Goal: Information Seeking & Learning: Find specific page/section

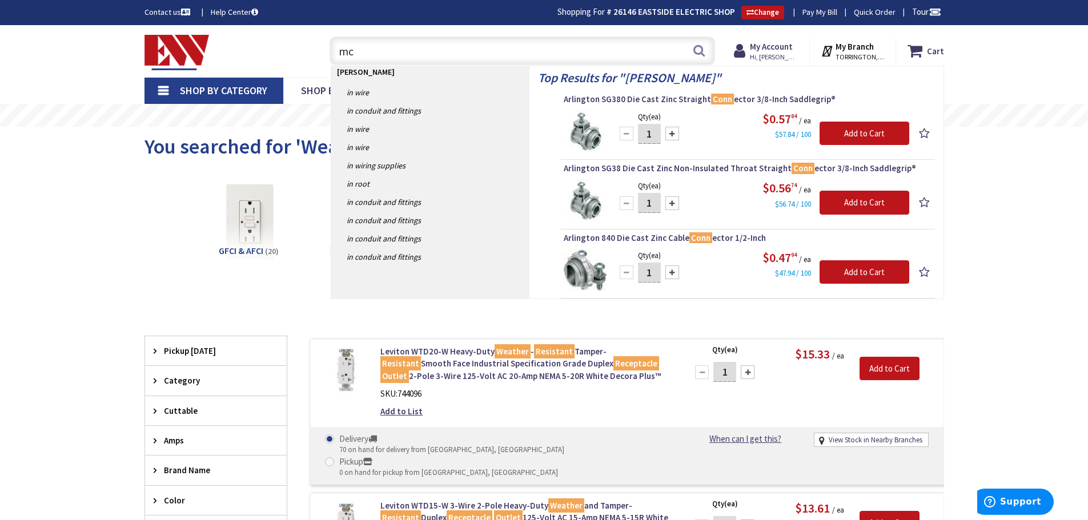
type input "m"
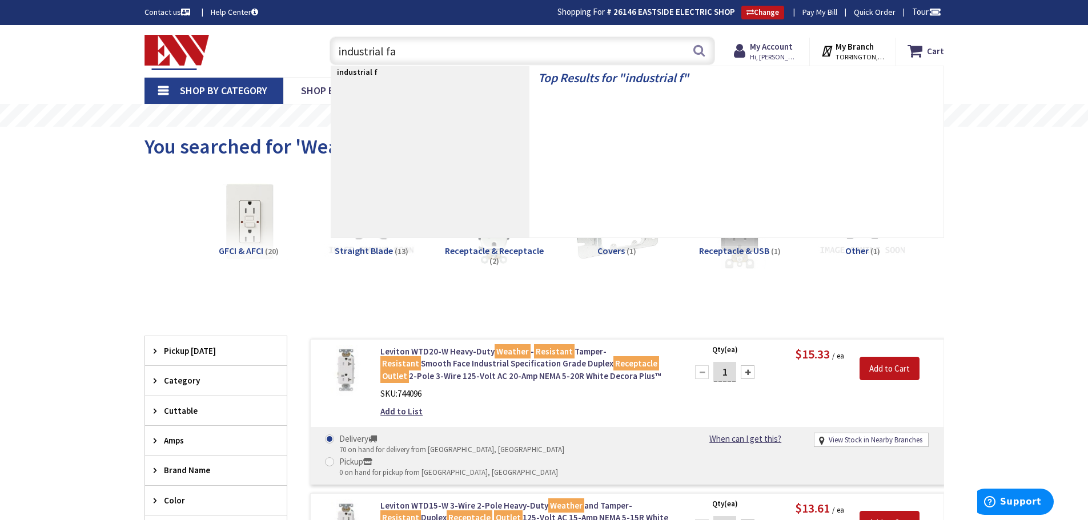
type input "industrial fan"
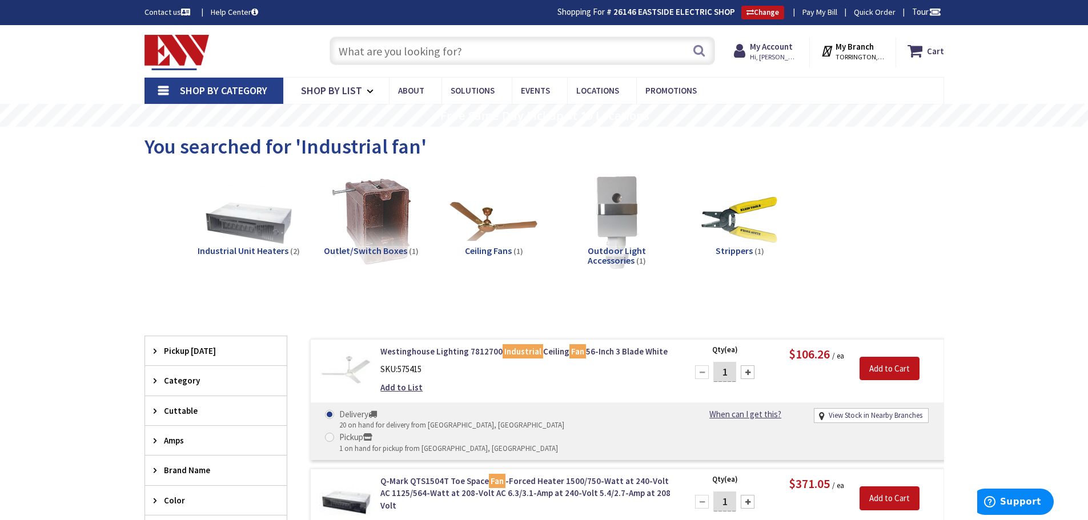
click at [372, 53] on input "text" at bounding box center [521, 51] width 385 height 29
click at [424, 57] on input "emerson fan" at bounding box center [521, 51] width 385 height 29
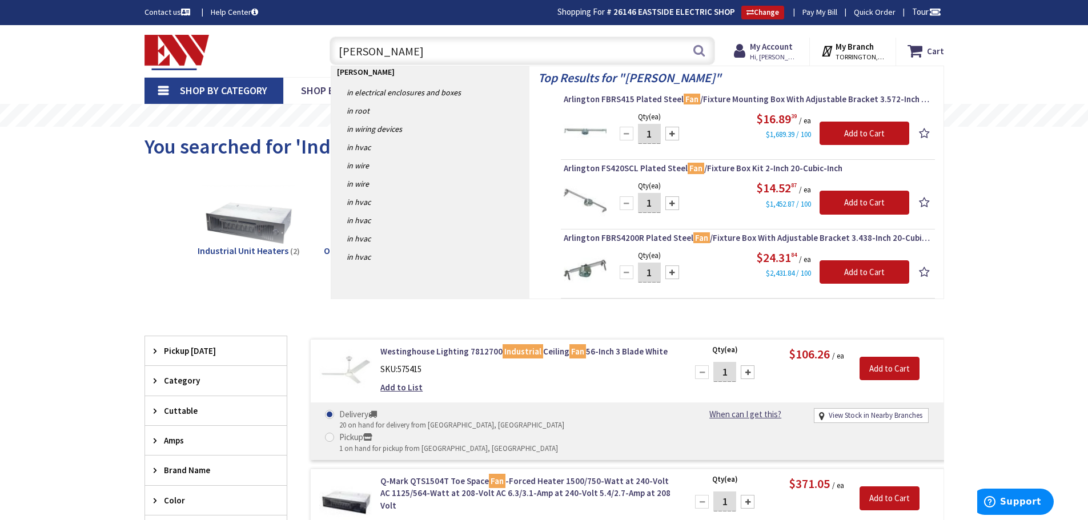
type input "emerson"
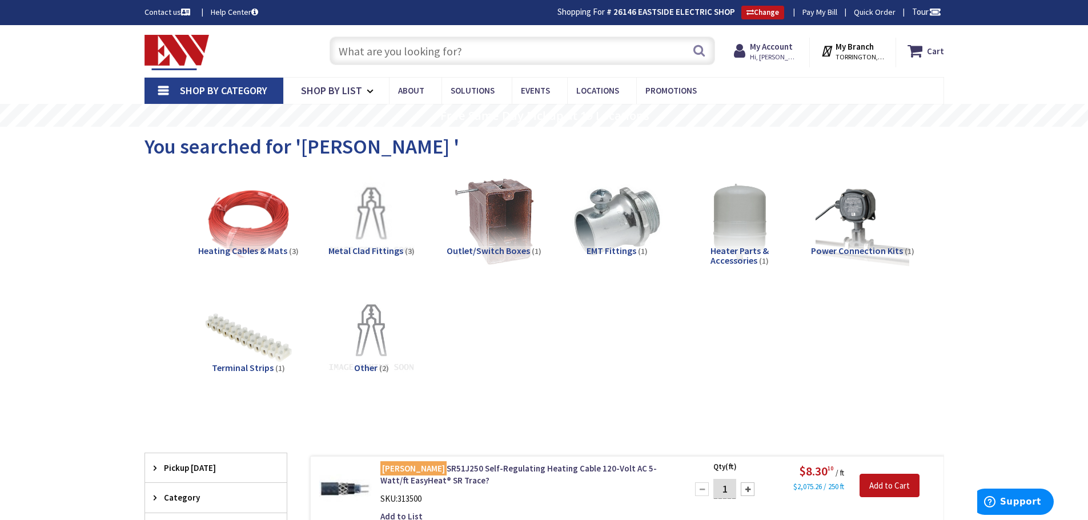
click at [394, 57] on input "text" at bounding box center [521, 51] width 385 height 29
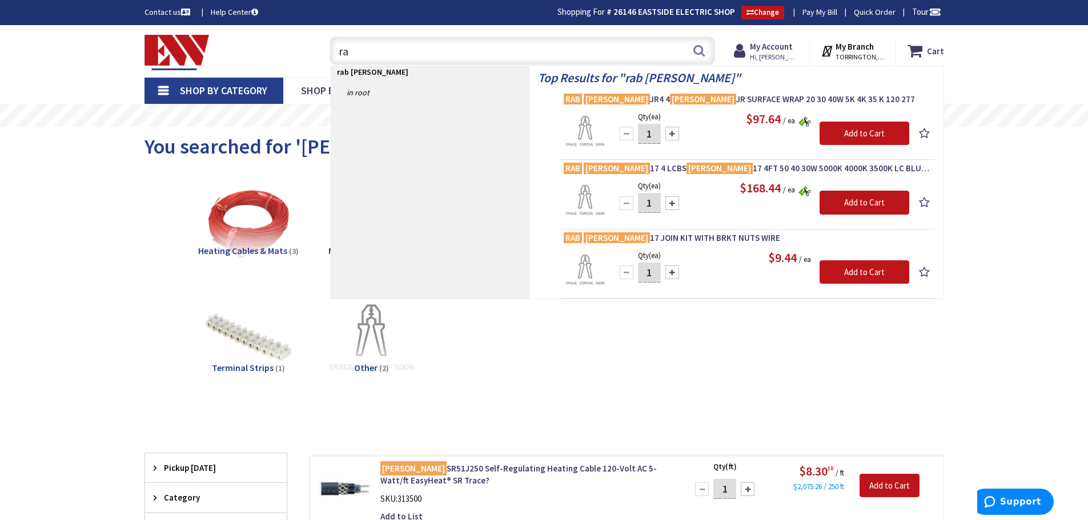
type input "r"
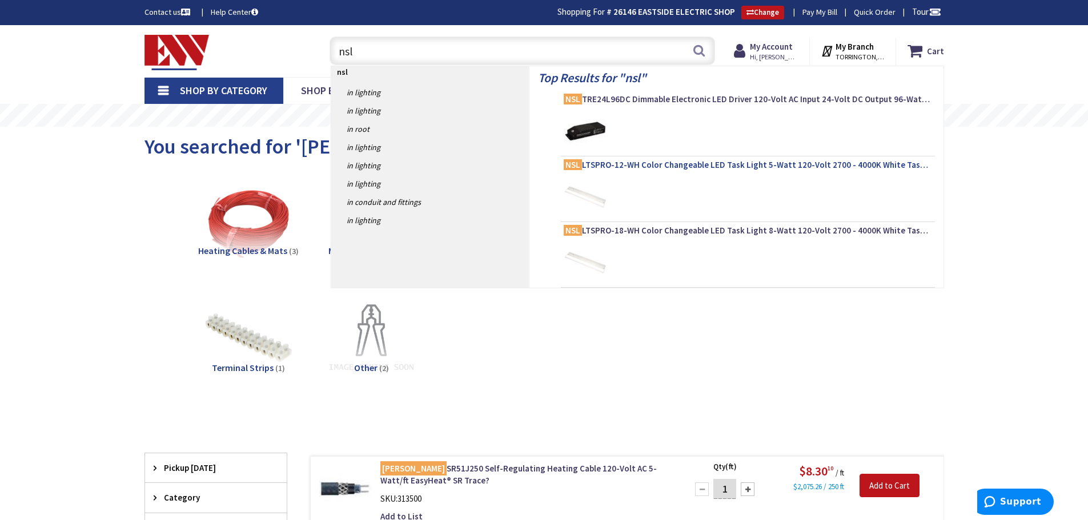
type input "nsl"
click at [619, 168] on span "NSL LTSPRO-12-WH Color Changeable LED Task Light 5-Watt 120-Volt 2700 - 4000K W…" at bounding box center [748, 164] width 368 height 11
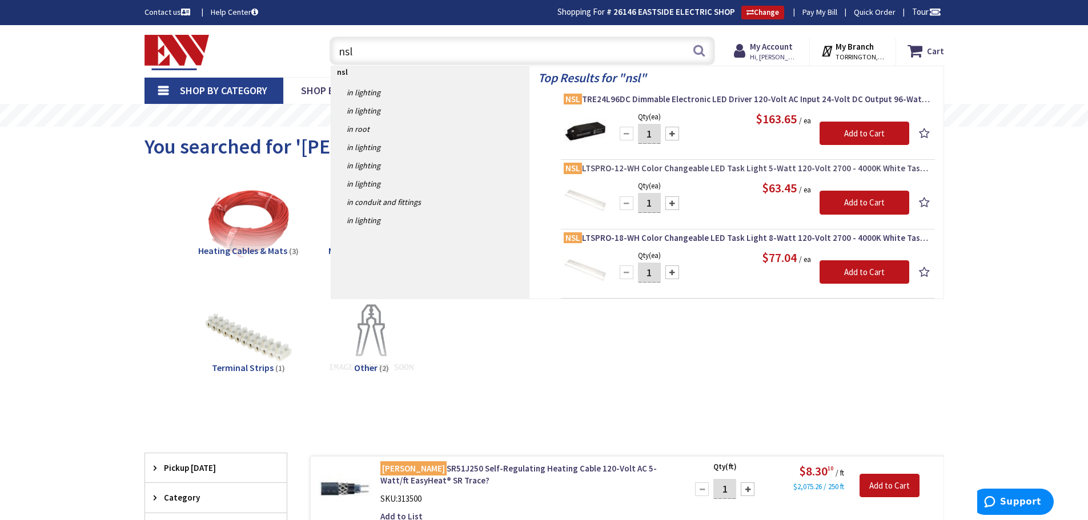
click at [624, 168] on span "NSL LTSPRO-12-WH Color Changeable LED Task Light 5-Watt 120-Volt 2700 - 4000K W…" at bounding box center [748, 168] width 368 height 11
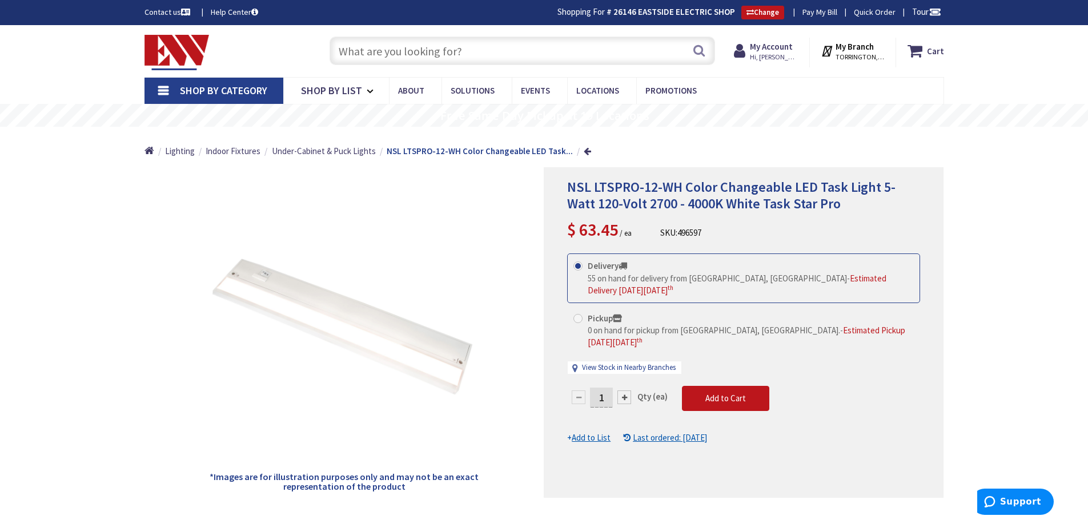
click at [365, 53] on input "text" at bounding box center [521, 51] width 385 height 29
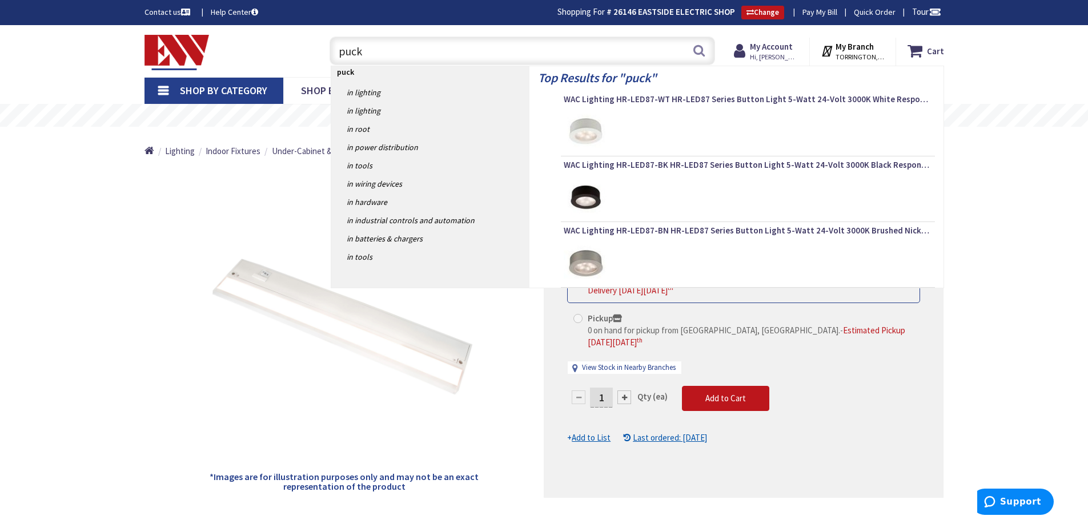
type input "puck"
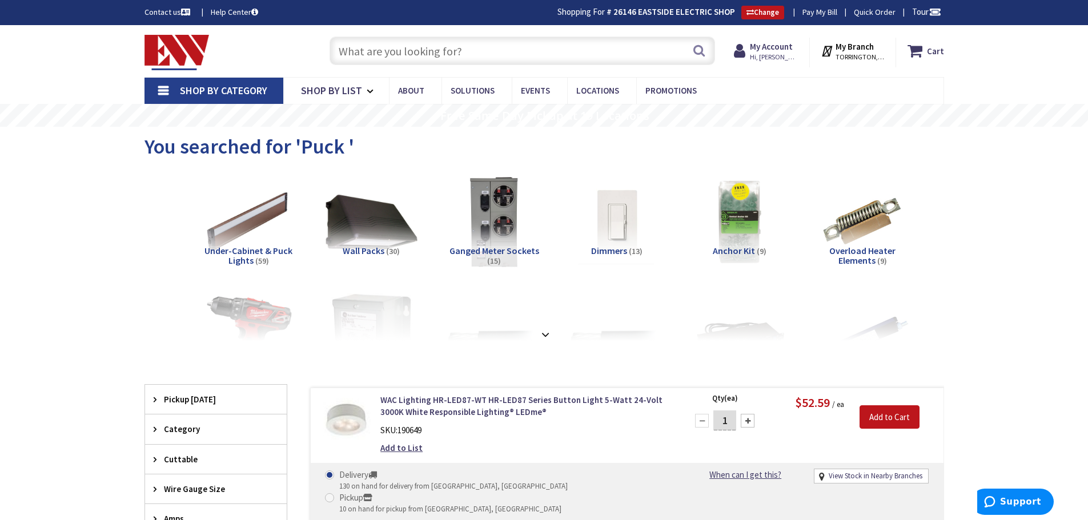
click at [408, 58] on input "text" at bounding box center [521, 51] width 385 height 29
click at [412, 50] on input "text" at bounding box center [521, 51] width 385 height 29
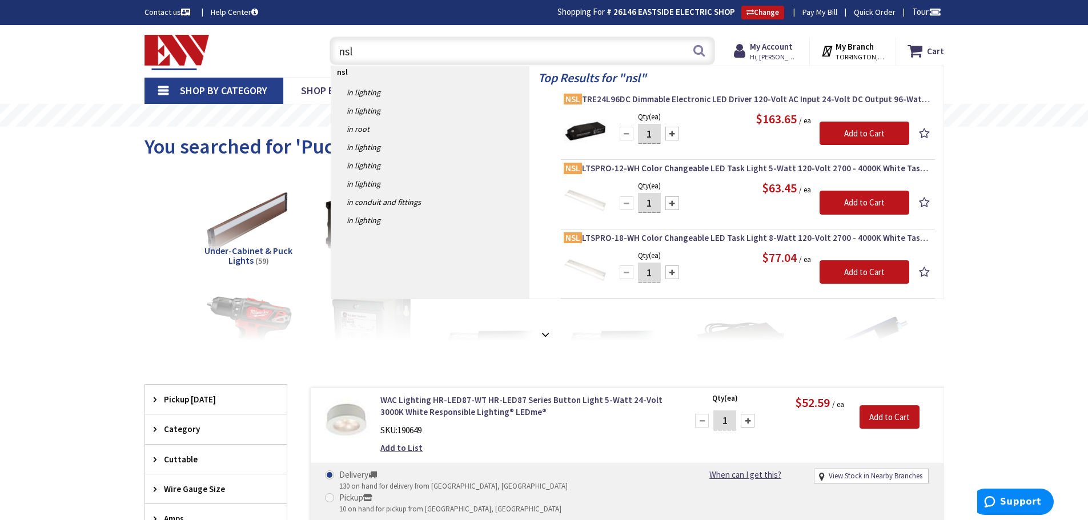
type input "nsl"
